Goal: Information Seeking & Learning: Learn about a topic

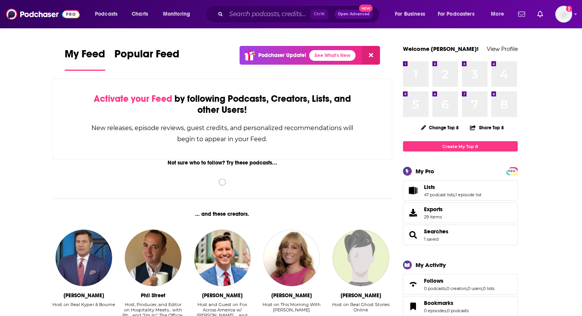
click at [249, 7] on div "Ctrl K Open Advanced New" at bounding box center [292, 14] width 174 height 18
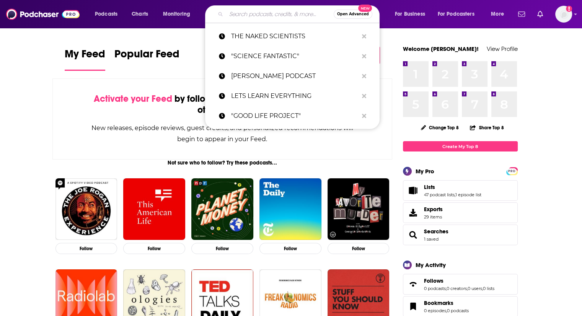
click at [252, 16] on input "Search podcasts, credits, & more..." at bounding box center [279, 14] width 107 height 12
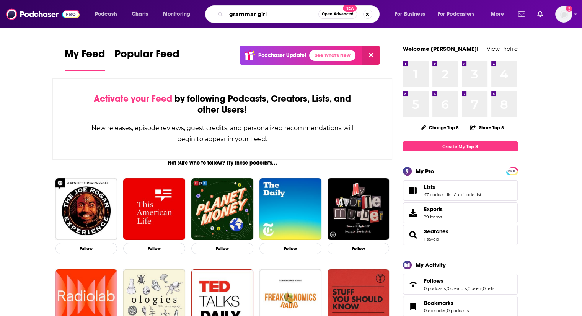
type input "grammar girl"
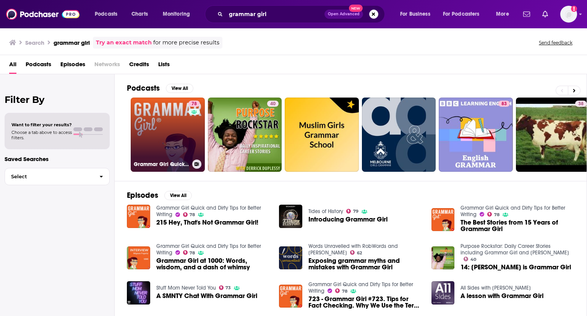
click at [165, 132] on link "78 Grammar Girl Quick and Dirty Tips for Better Writing" at bounding box center [168, 135] width 74 height 74
